Goal: Find specific page/section: Find specific page/section

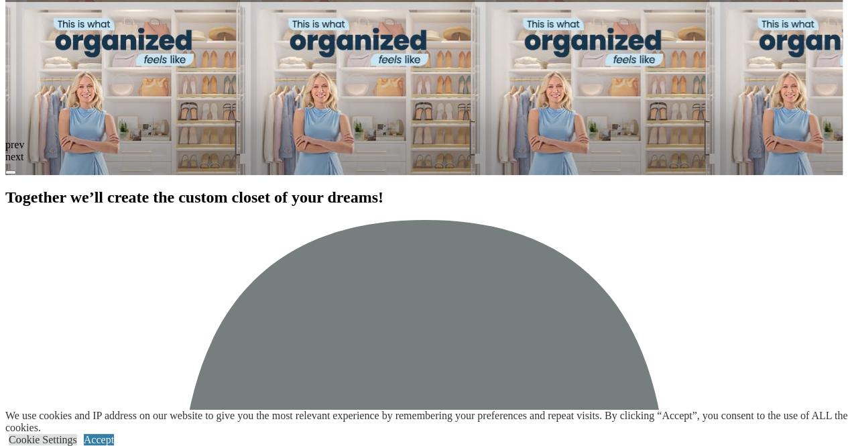
scroll to position [2077, 0]
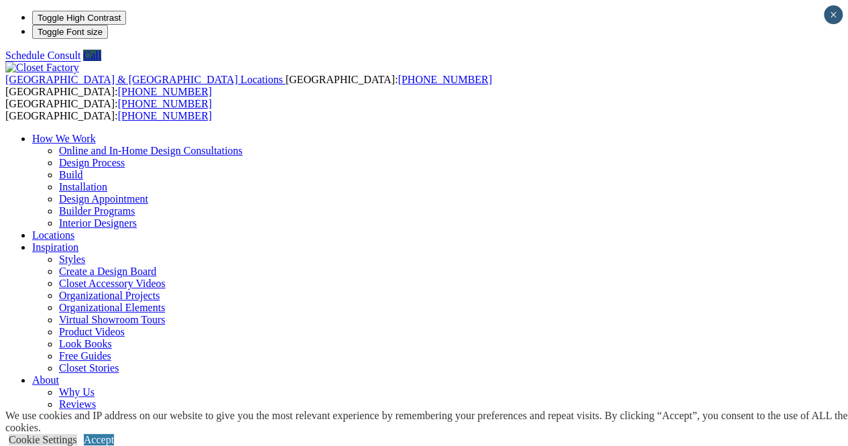
type input "*****"
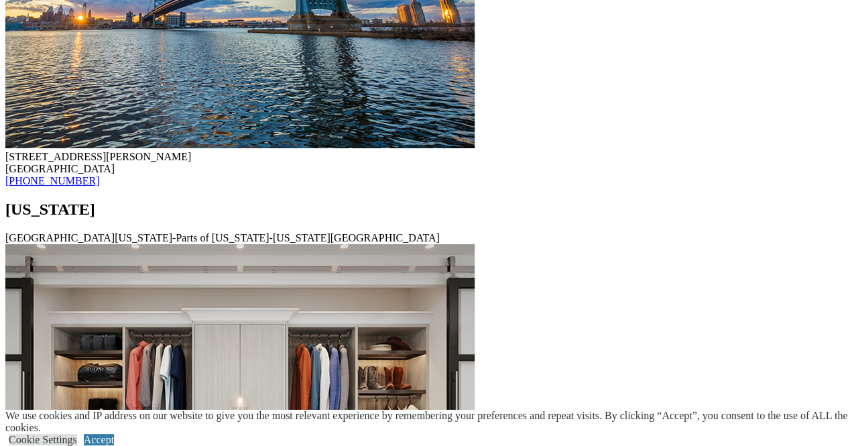
scroll to position [8510, 0]
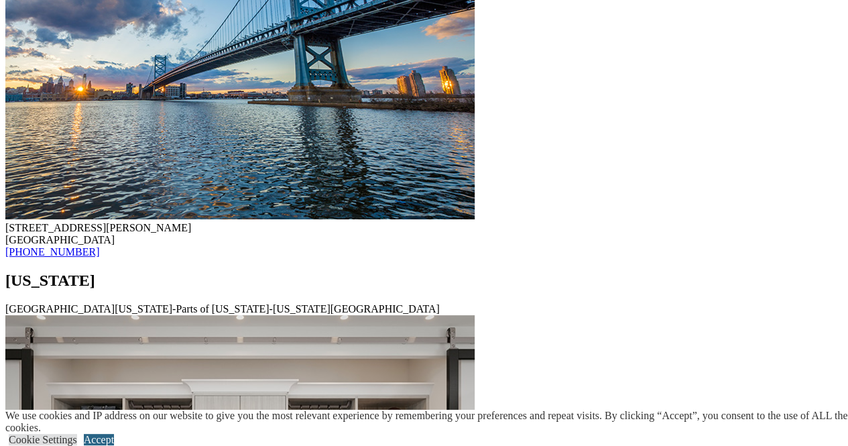
click at [114, 434] on link "Accept" at bounding box center [99, 439] width 30 height 11
